Goal: Navigation & Orientation: Find specific page/section

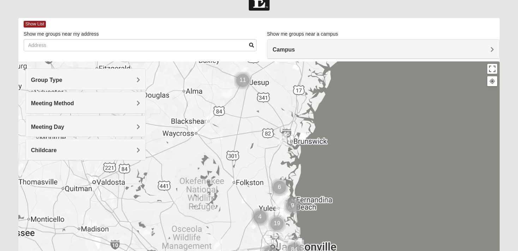
scroll to position [34, 0]
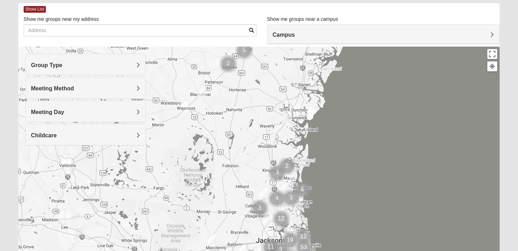
click at [62, 64] on span "Group Type" at bounding box center [46, 65] width 31 height 6
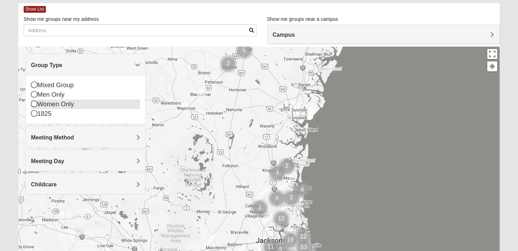
click at [71, 102] on div "Women Only" at bounding box center [85, 105] width 109 height 10
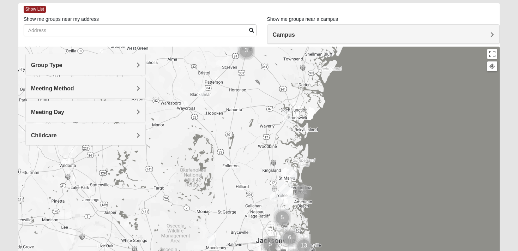
click at [74, 87] on span "Meeting Method" at bounding box center [52, 88] width 43 height 6
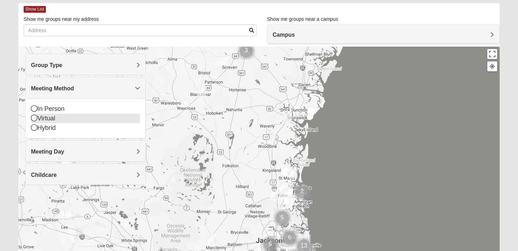
click at [59, 117] on div "Virtual" at bounding box center [85, 119] width 109 height 10
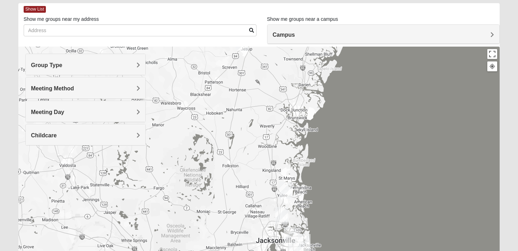
click at [64, 109] on span "Meeting Day" at bounding box center [47, 112] width 33 height 6
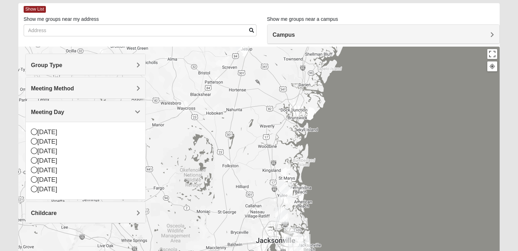
click at [65, 111] on h4 "Meeting Day" at bounding box center [85, 112] width 109 height 7
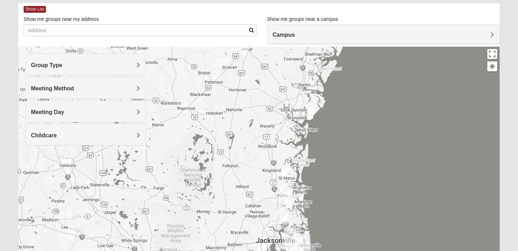
click at [60, 135] on h4 "Childcare" at bounding box center [85, 135] width 109 height 7
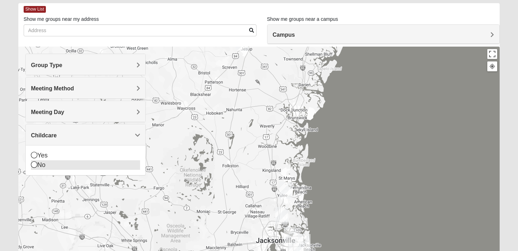
click at [34, 165] on icon at bounding box center [34, 164] width 6 height 6
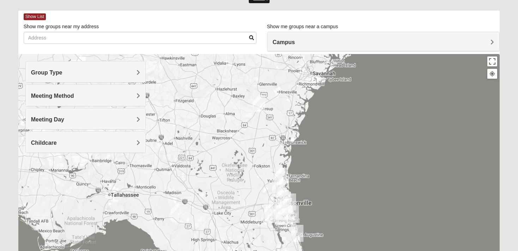
scroll to position [12, 0]
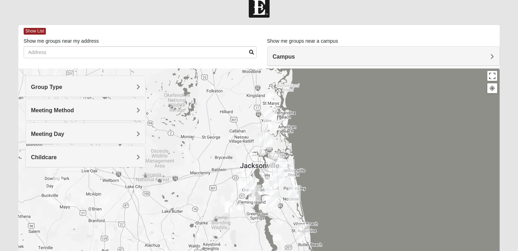
click at [270, 113] on img "Wildlight" at bounding box center [270, 115] width 18 height 23
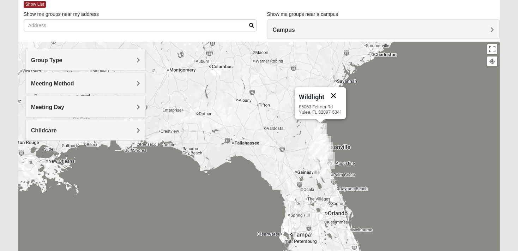
scroll to position [0, 0]
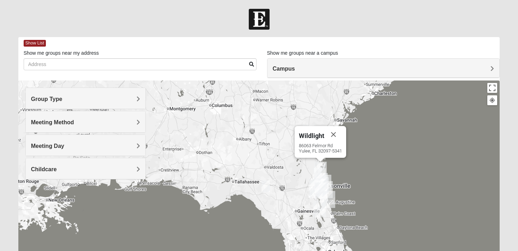
click at [62, 97] on span "Group Type" at bounding box center [46, 99] width 31 height 6
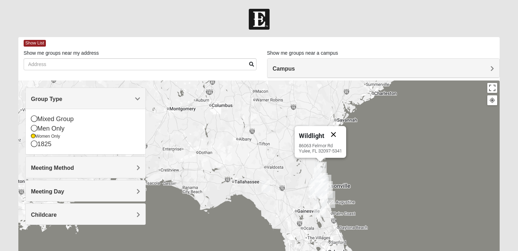
click at [332, 135] on button "Close" at bounding box center [333, 134] width 17 height 17
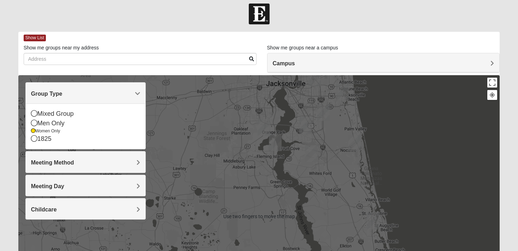
scroll to position [5, 0]
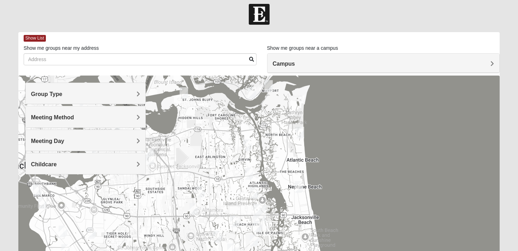
scroll to position [5, 0]
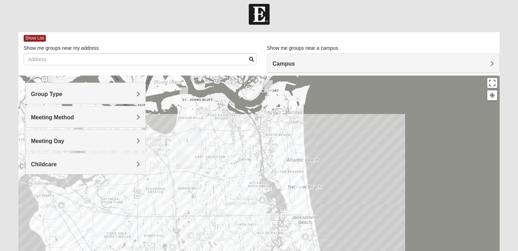
click at [135, 93] on h4 "Group Type" at bounding box center [85, 94] width 109 height 7
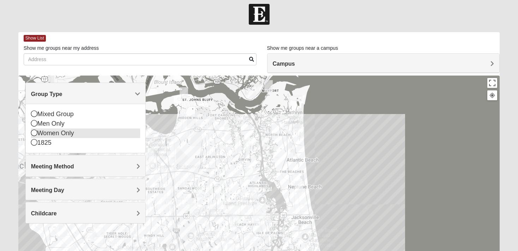
click at [73, 133] on div "Women Only" at bounding box center [85, 134] width 109 height 10
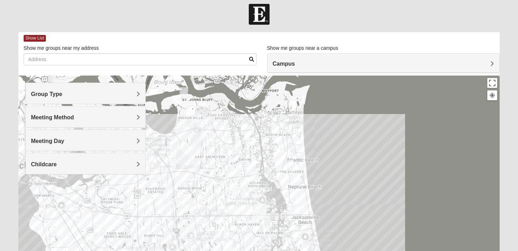
click at [117, 117] on h4 "Meeting Method" at bounding box center [85, 117] width 109 height 7
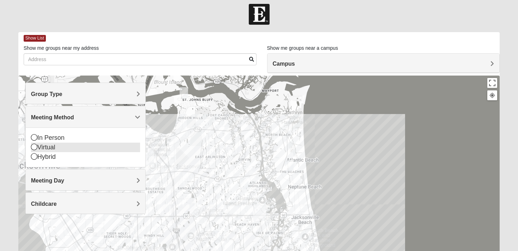
click at [40, 145] on div "Virtual" at bounding box center [85, 148] width 109 height 10
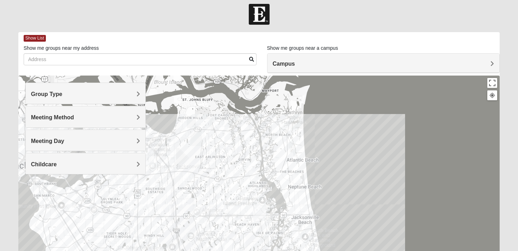
click at [92, 163] on h4 "Childcare" at bounding box center [85, 164] width 109 height 7
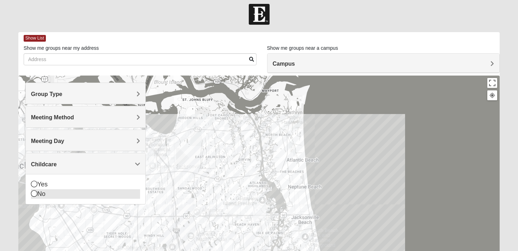
click at [35, 192] on icon at bounding box center [34, 193] width 6 height 6
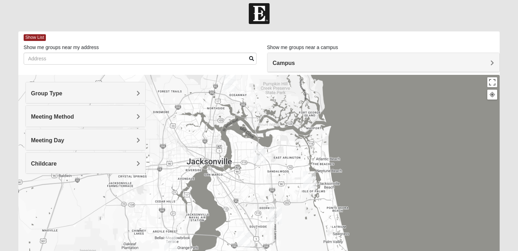
scroll to position [0, 0]
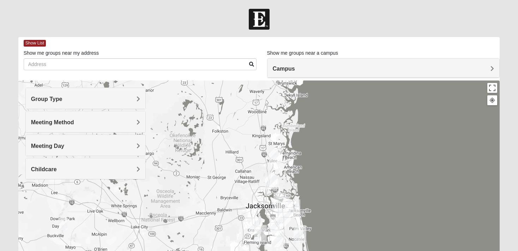
click at [275, 152] on img "Wildlight" at bounding box center [275, 155] width 18 height 23
click at [263, 120] on span "Wildlight" at bounding box center [266, 121] width 25 height 7
click at [275, 152] on img "Wildlight" at bounding box center [275, 155] width 18 height 23
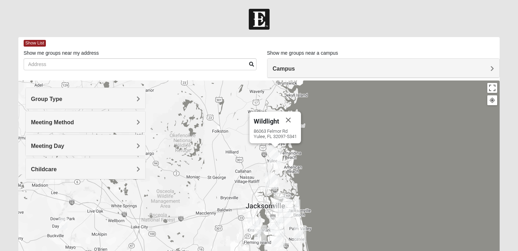
click at [275, 152] on img "Wildlight" at bounding box center [275, 155] width 18 height 23
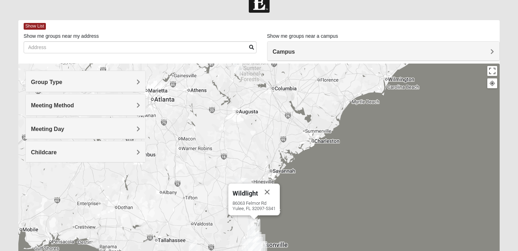
scroll to position [17, 0]
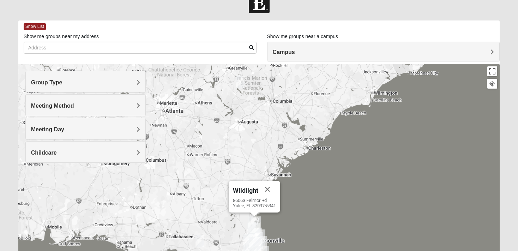
click at [240, 80] on img "Online Womens White 29370" at bounding box center [240, 81] width 14 height 17
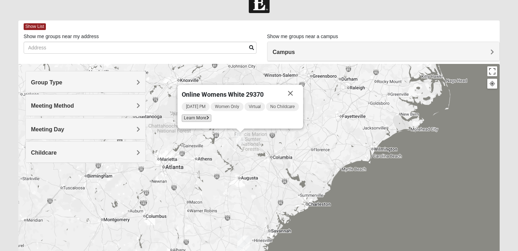
click at [201, 115] on span "Learn More" at bounding box center [197, 117] width 30 height 7
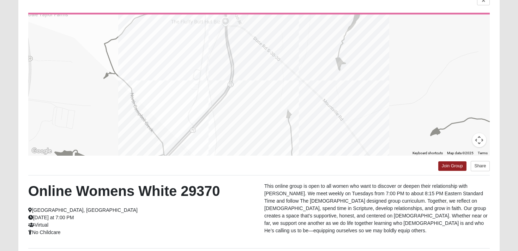
scroll to position [64, 0]
